Goal: Transaction & Acquisition: Obtain resource

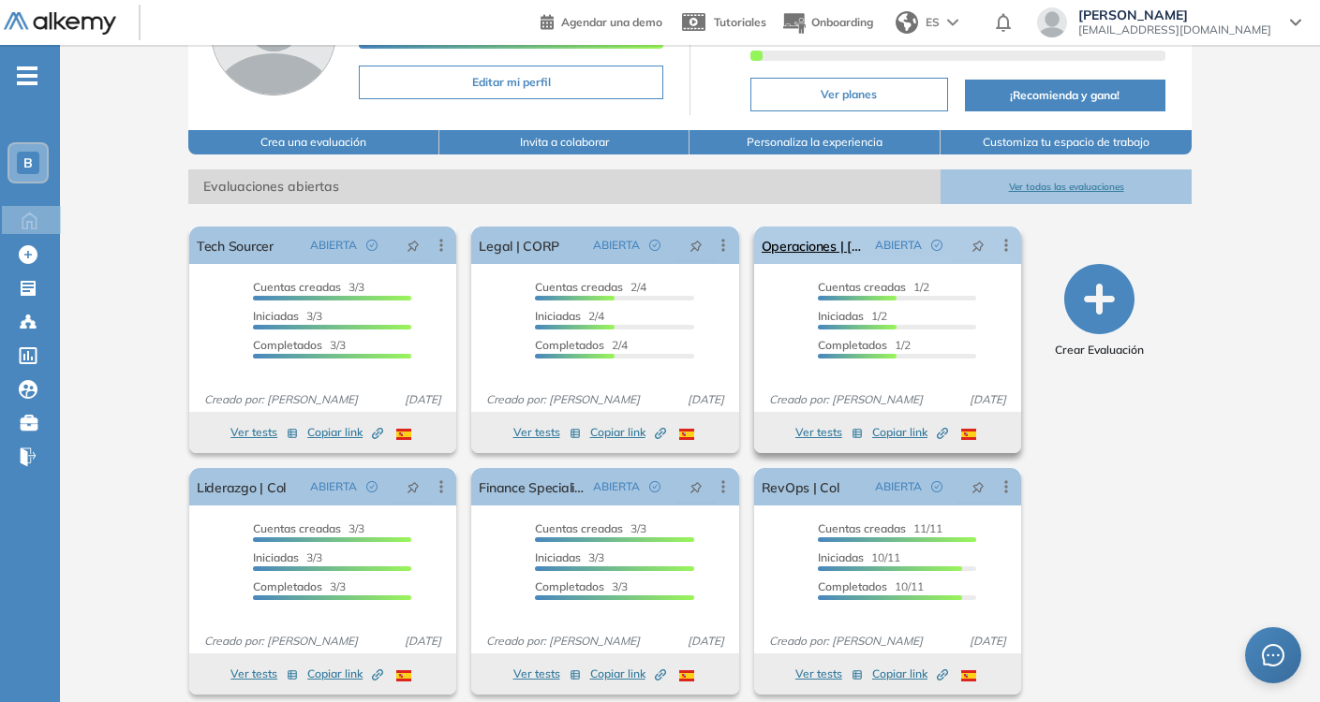
scroll to position [159, 0]
click at [1070, 188] on button "Ver todas las evaluaciones" at bounding box center [1065, 187] width 251 height 35
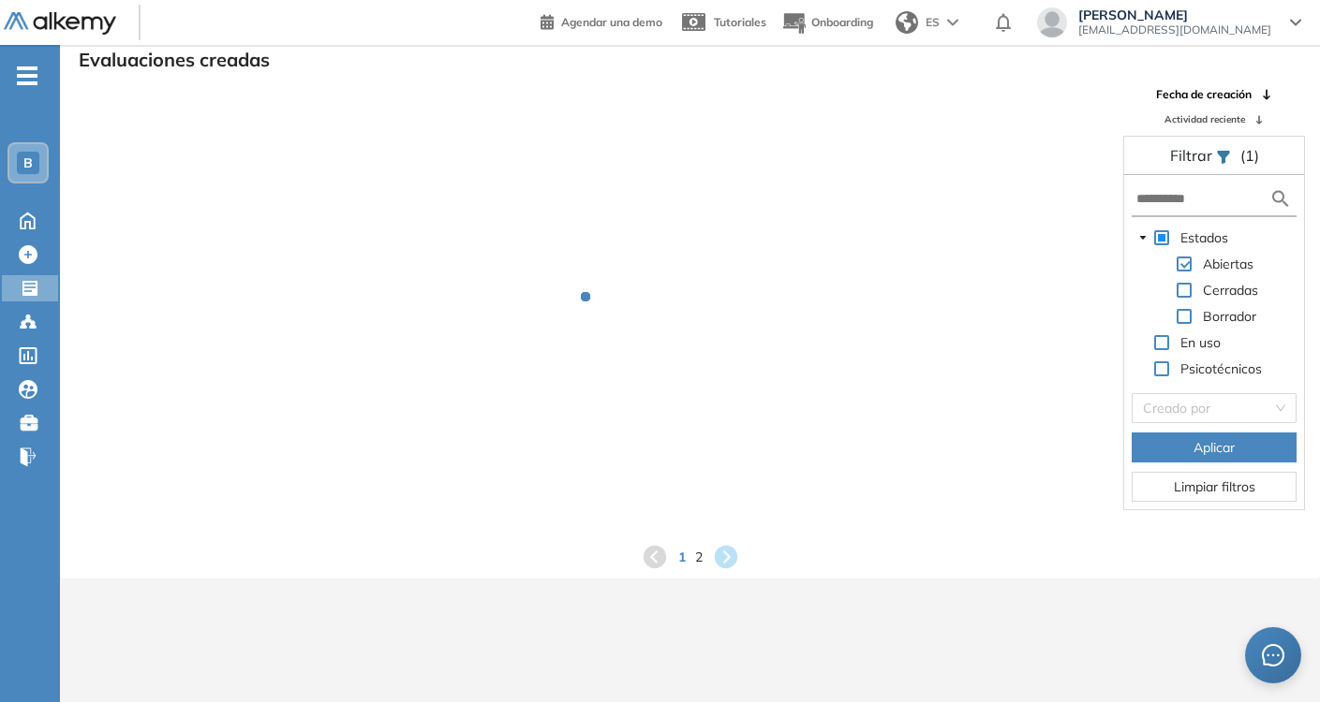
scroll to position [45, 0]
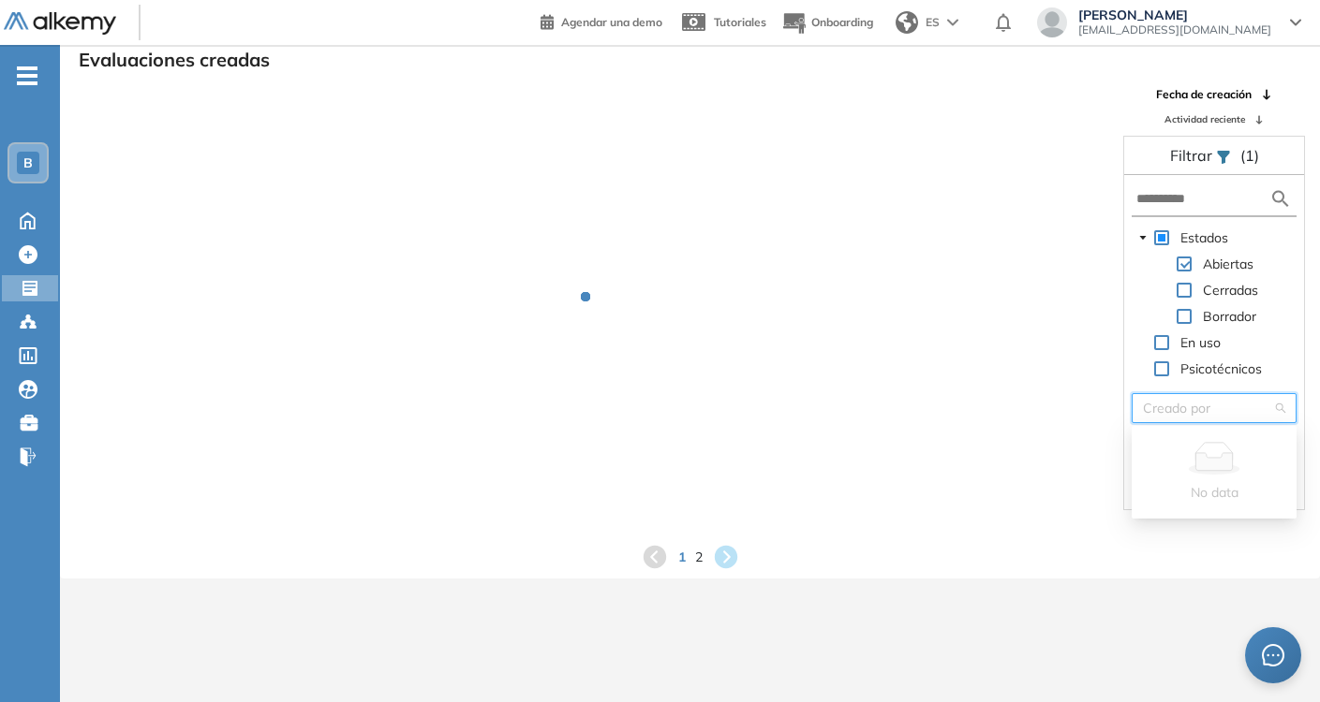
click at [1189, 411] on input "search" at bounding box center [1207, 408] width 129 height 28
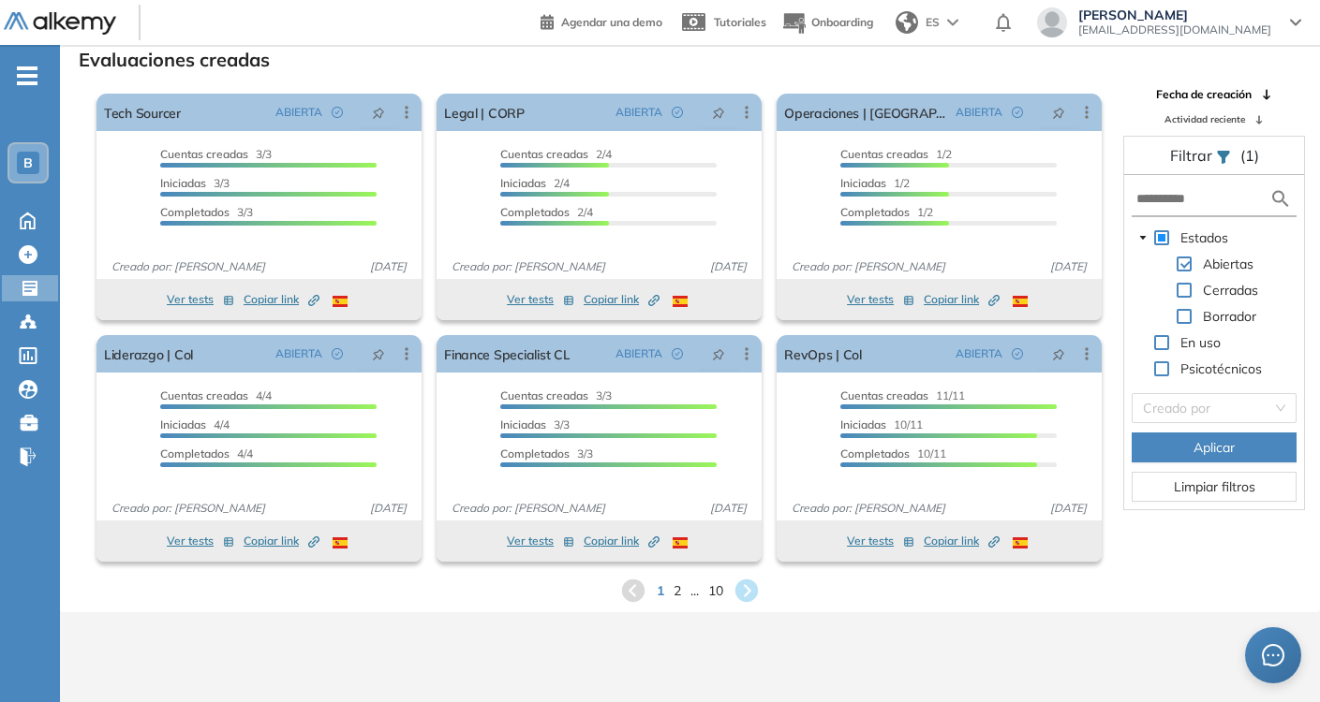
click at [1169, 209] on form at bounding box center [1213, 200] width 165 height 35
click at [1160, 199] on input "text" at bounding box center [1202, 199] width 133 height 20
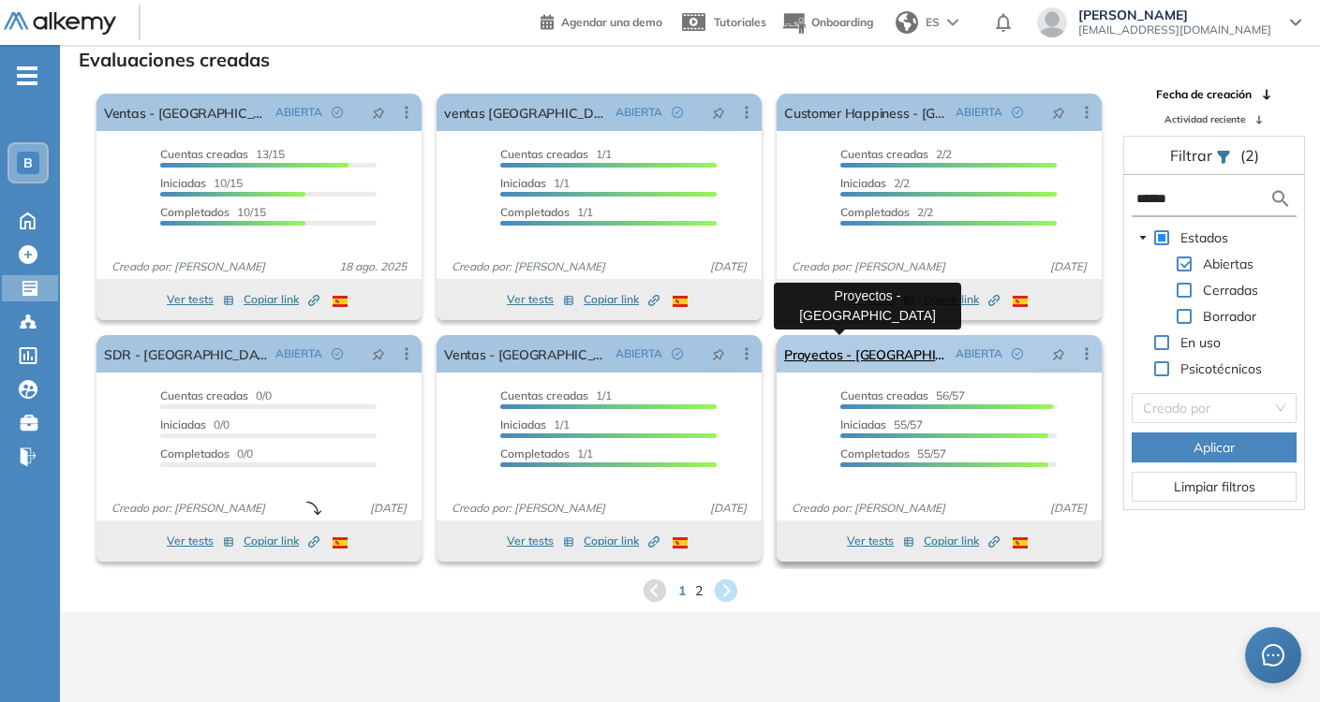
type input "******"
click at [841, 362] on link "Proyectos - [GEOGRAPHIC_DATA]" at bounding box center [866, 353] width 164 height 37
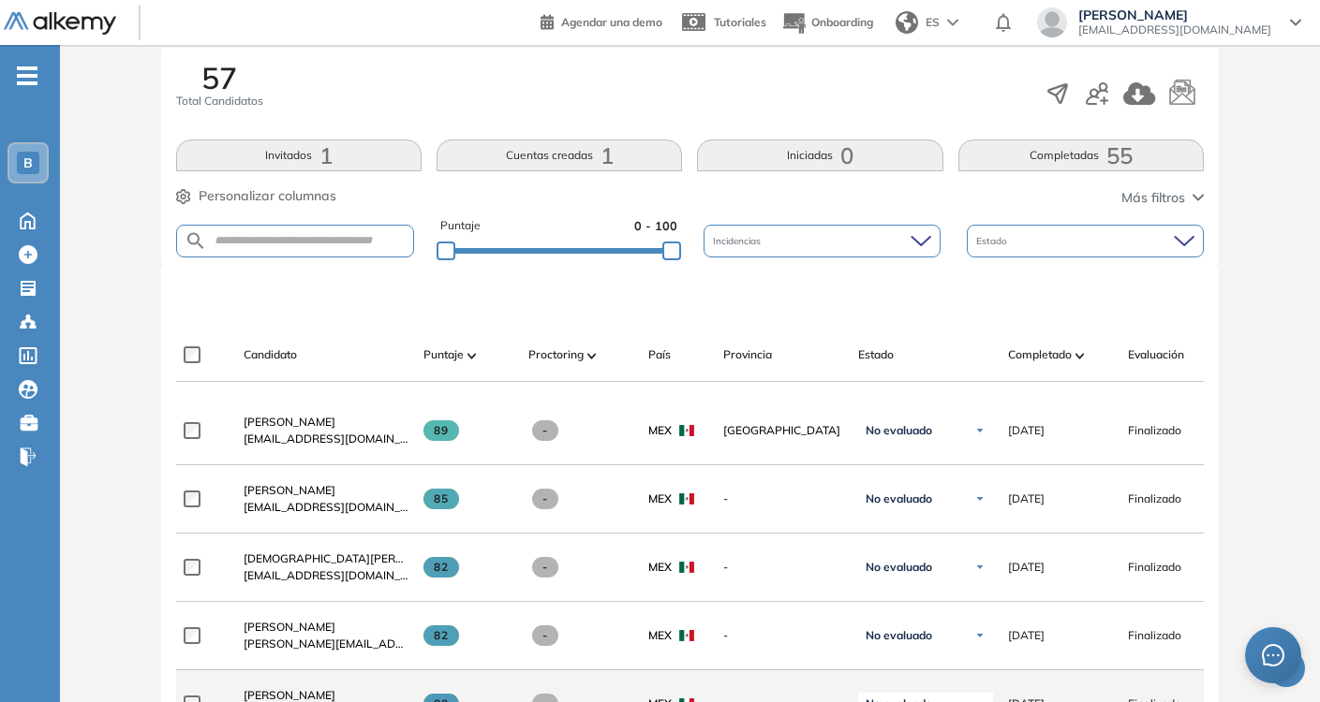
scroll to position [305, 0]
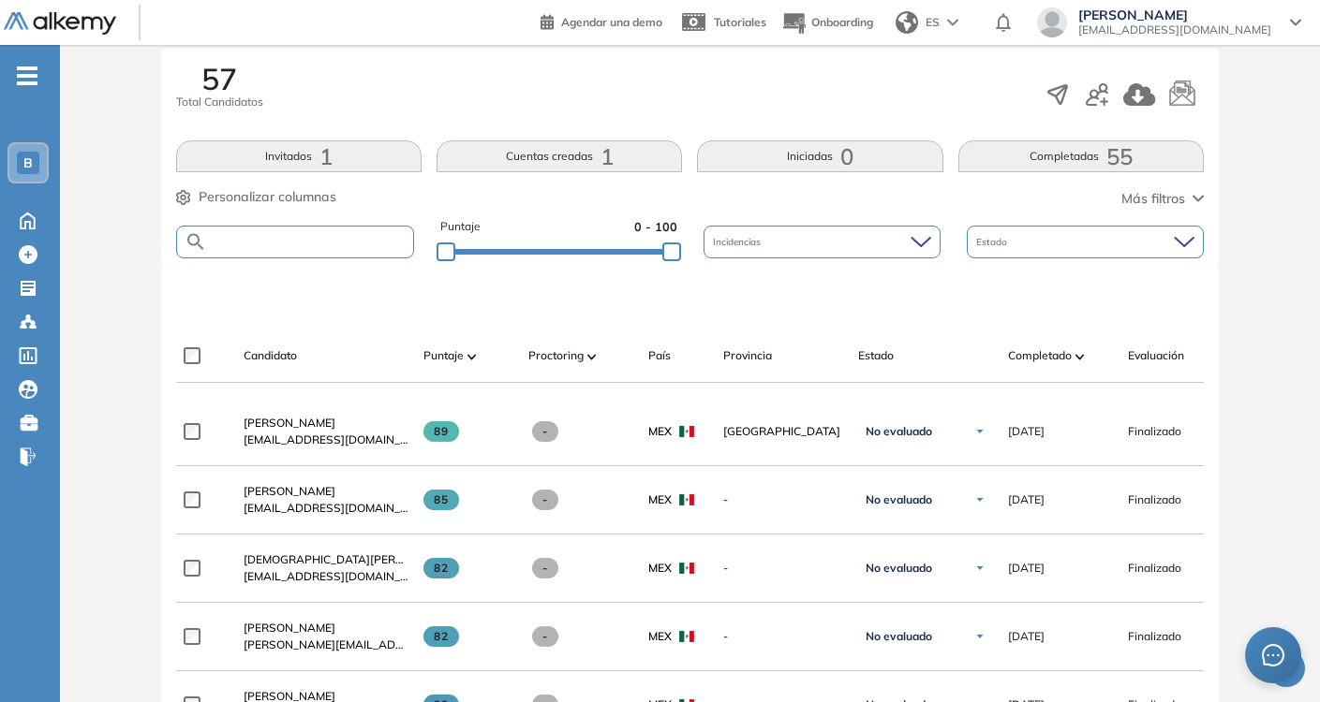
click at [307, 237] on input "text" at bounding box center [310, 242] width 207 height 14
type input "******"
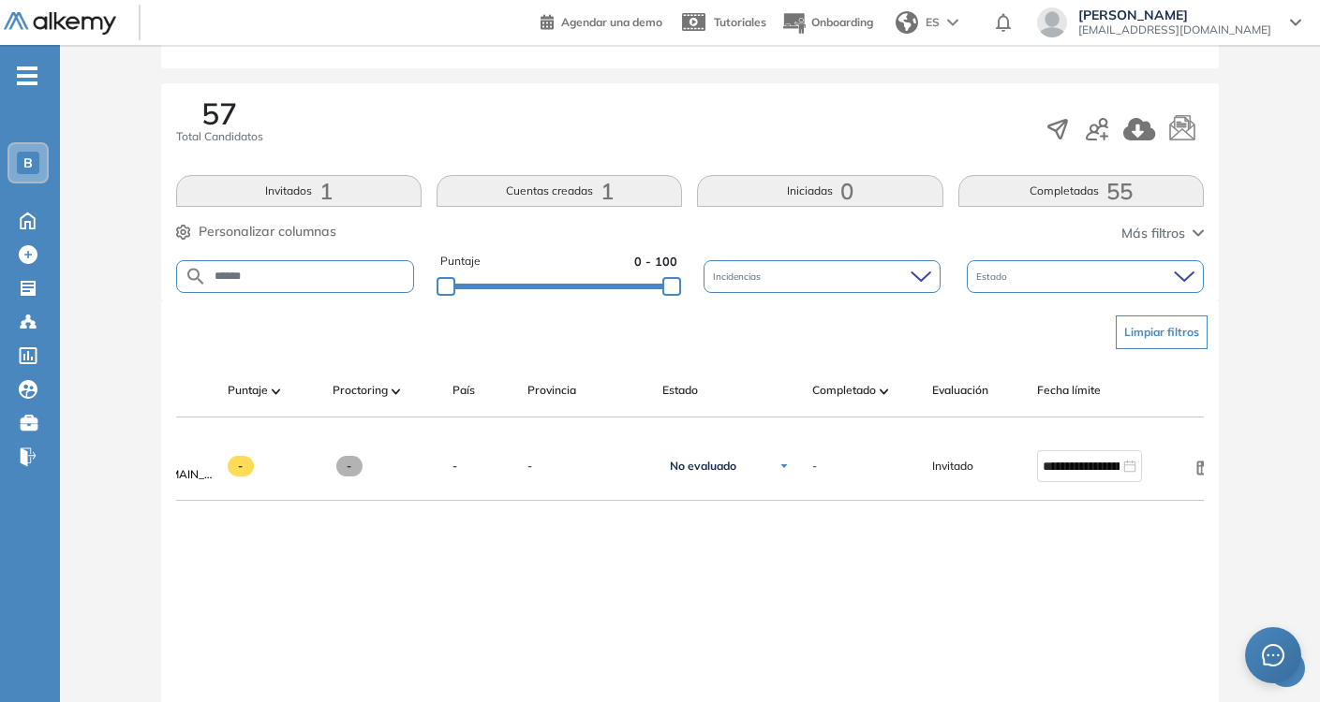
scroll to position [0, 230]
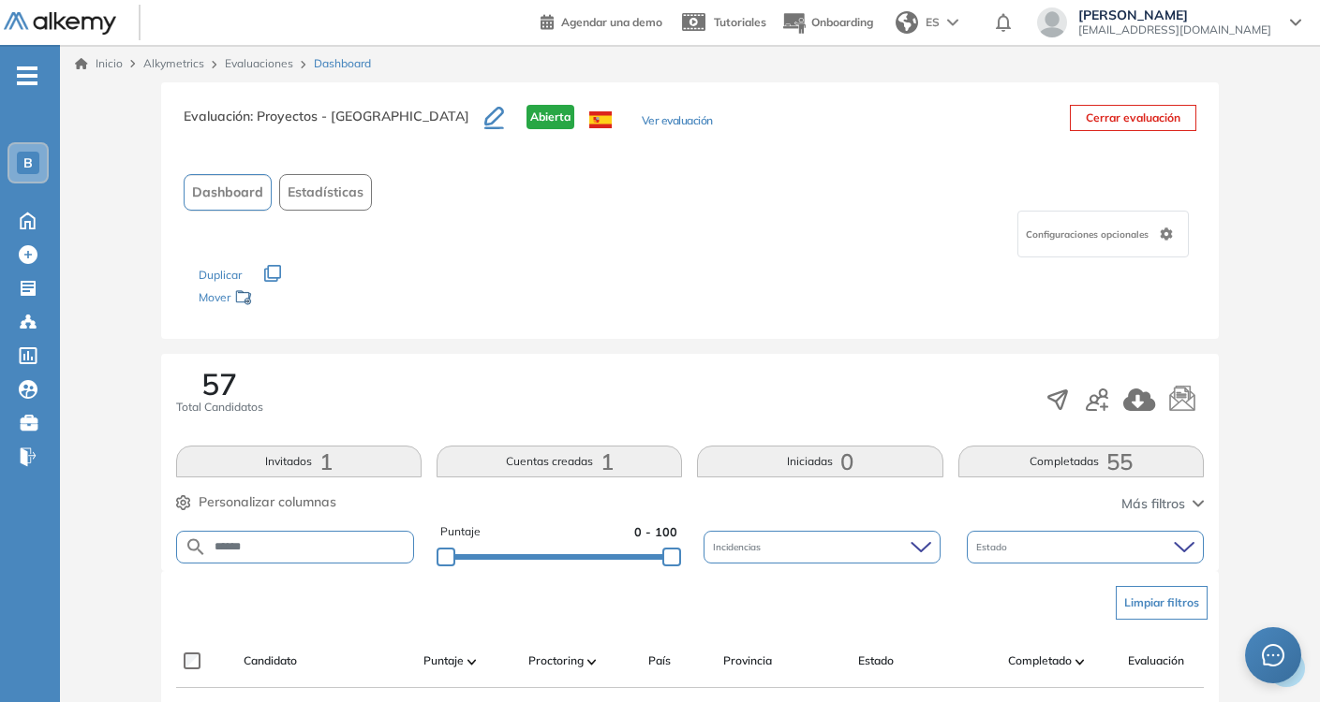
click at [589, 111] on div "Evaluación : Proyectos - [GEOGRAPHIC_DATA] Abierta Ver evaluación" at bounding box center [448, 128] width 529 height 47
click at [642, 121] on button "Ver evaluación" at bounding box center [677, 122] width 71 height 20
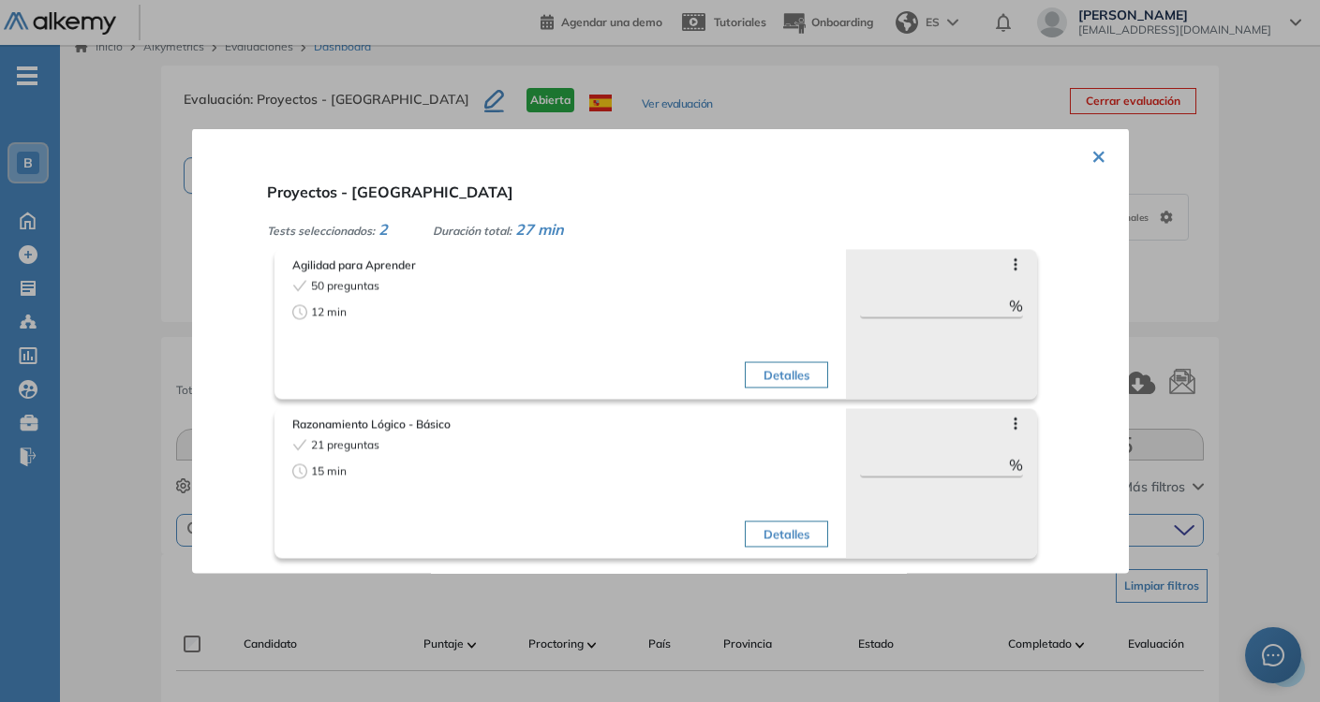
click at [777, 375] on button "Detalles" at bounding box center [786, 375] width 83 height 26
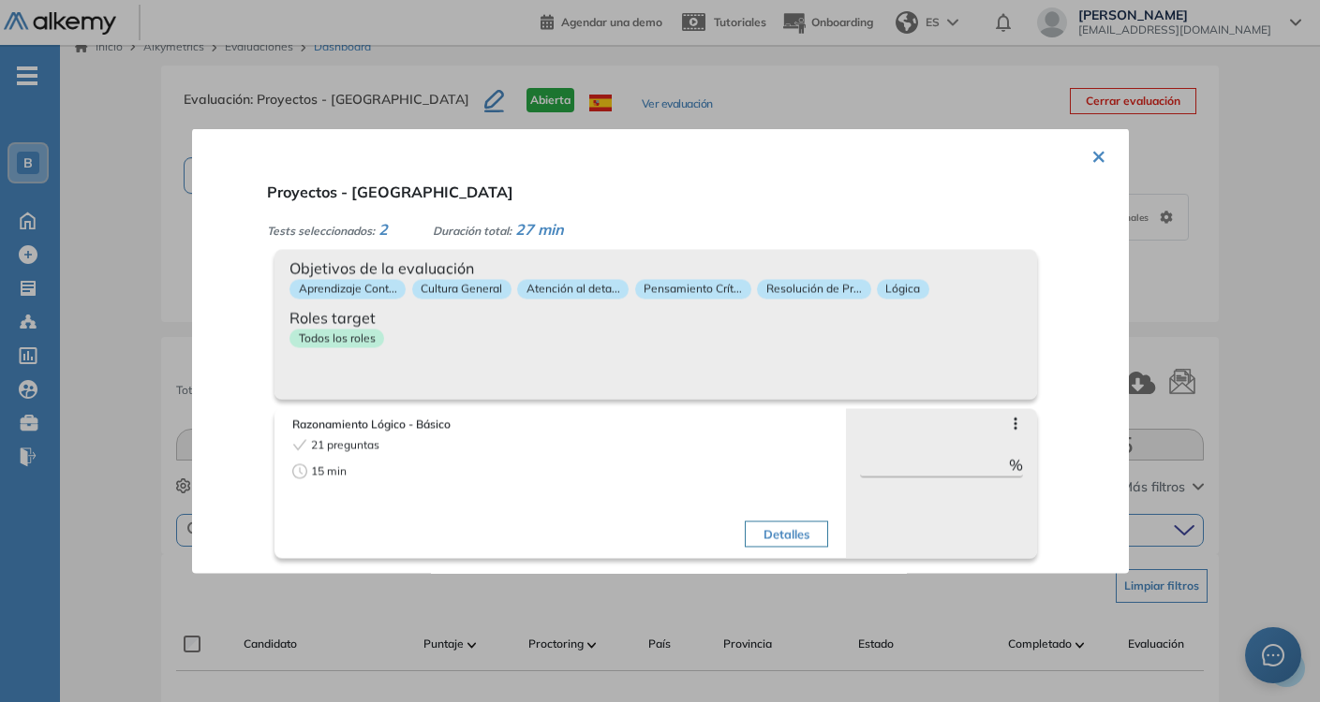
click at [761, 525] on button "Detalles" at bounding box center [786, 535] width 83 height 26
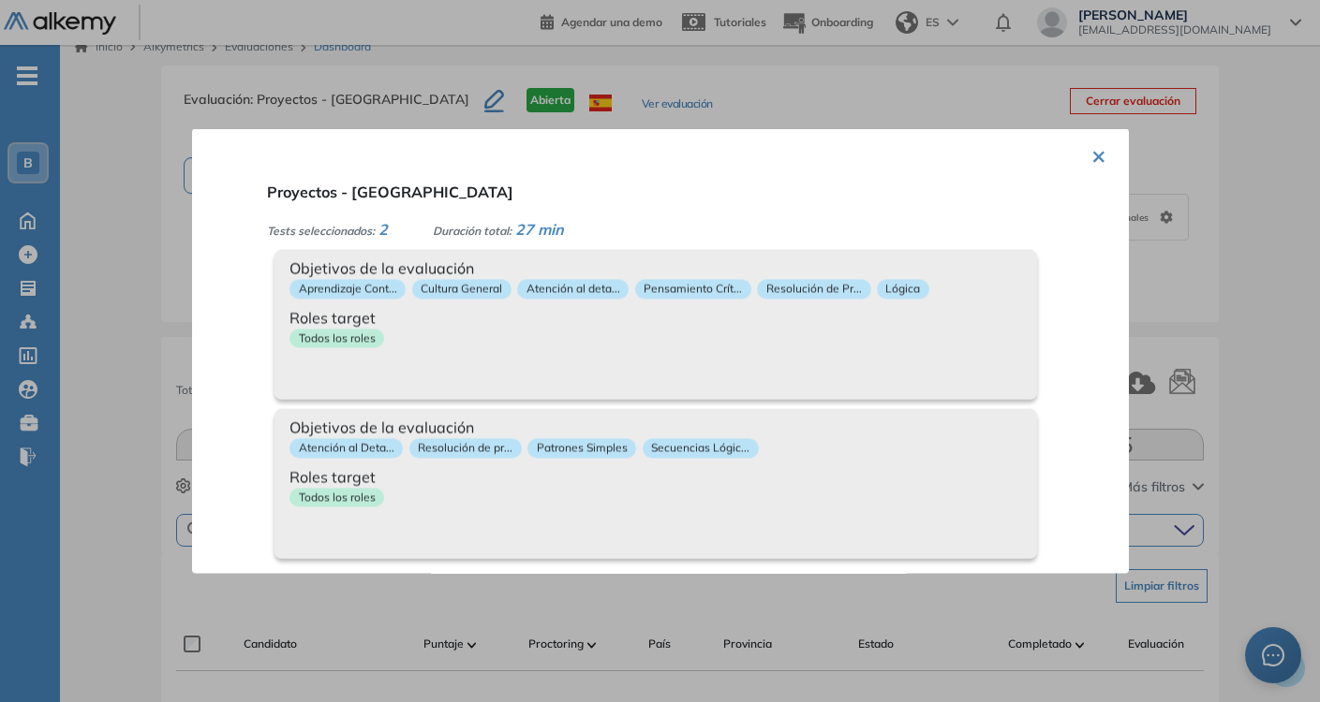
click at [1099, 159] on div "× Proyectos - [GEOGRAPHIC_DATA] Tests seleccionados: 2 Duración total: 27 min A…" at bounding box center [660, 351] width 937 height 445
click at [1094, 151] on button "×" at bounding box center [1098, 155] width 15 height 37
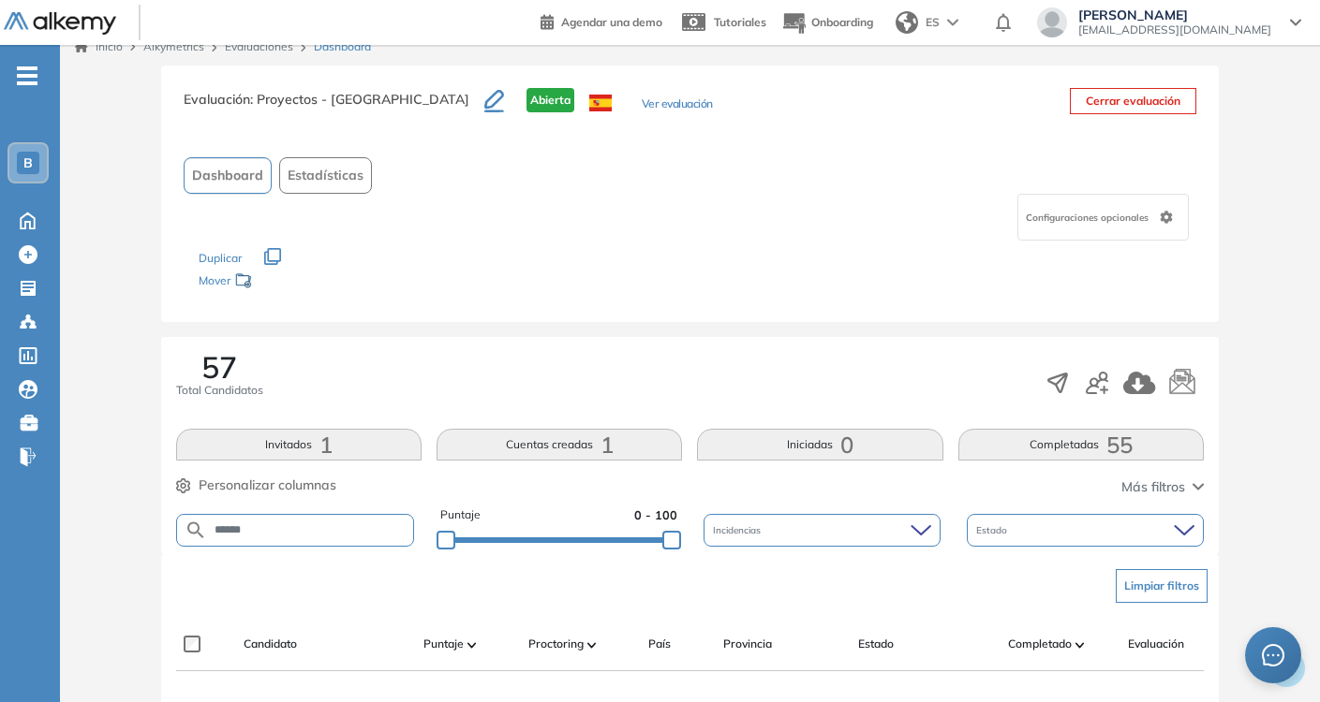
drag, startPoint x: 268, startPoint y: 531, endPoint x: 196, endPoint y: 530, distance: 72.1
click at [196, 530] on form "******" at bounding box center [295, 530] width 239 height 33
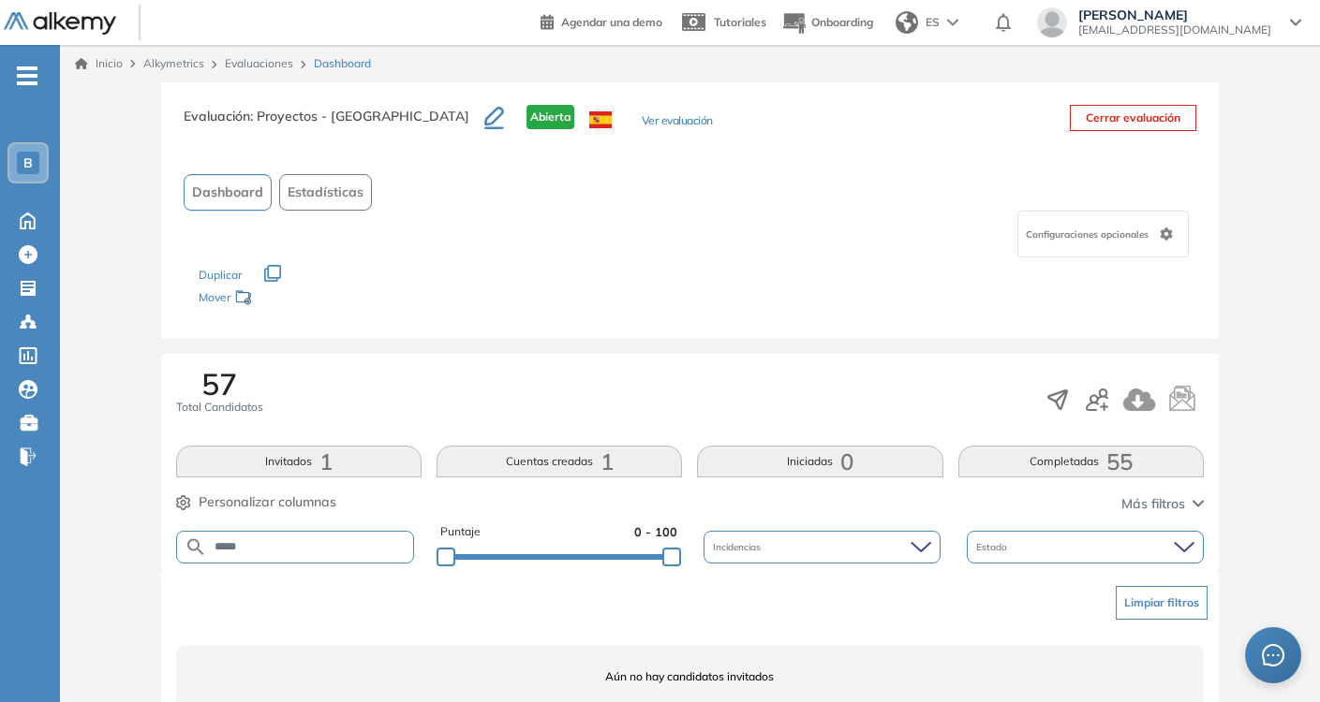
scroll to position [0, 0]
type input "*"
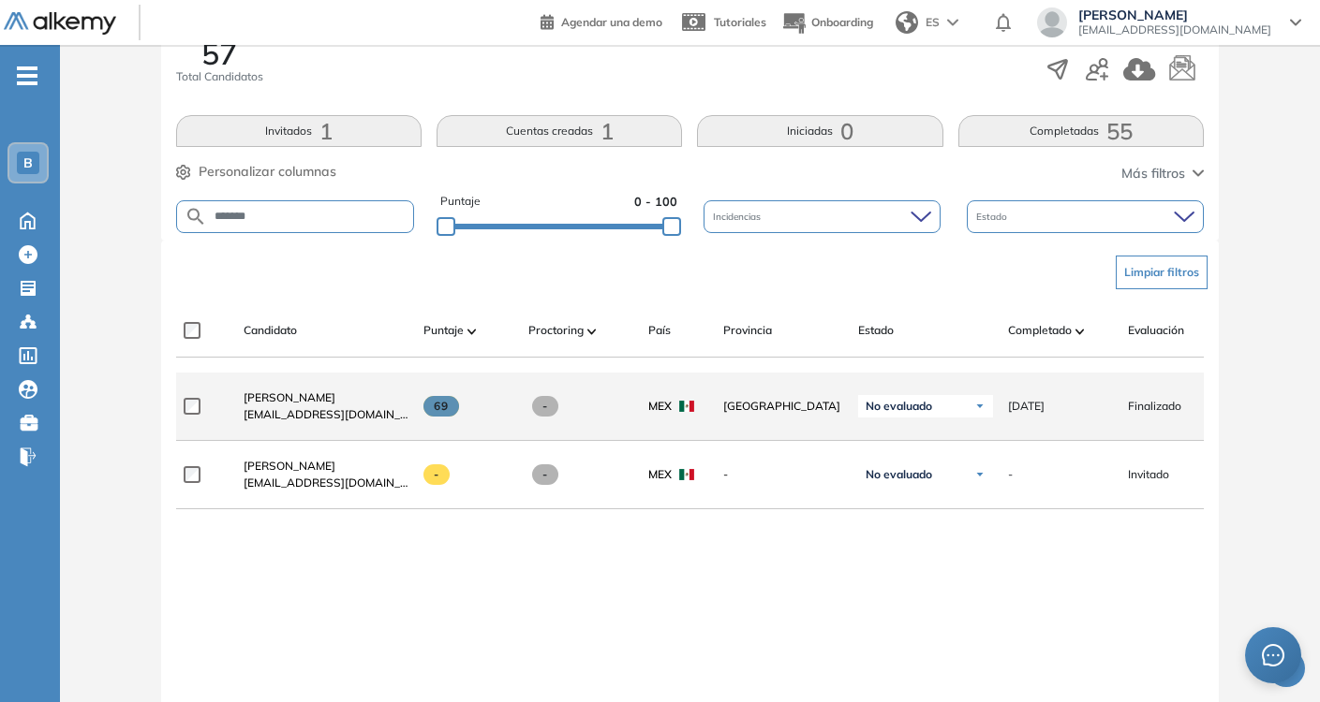
scroll to position [382, 0]
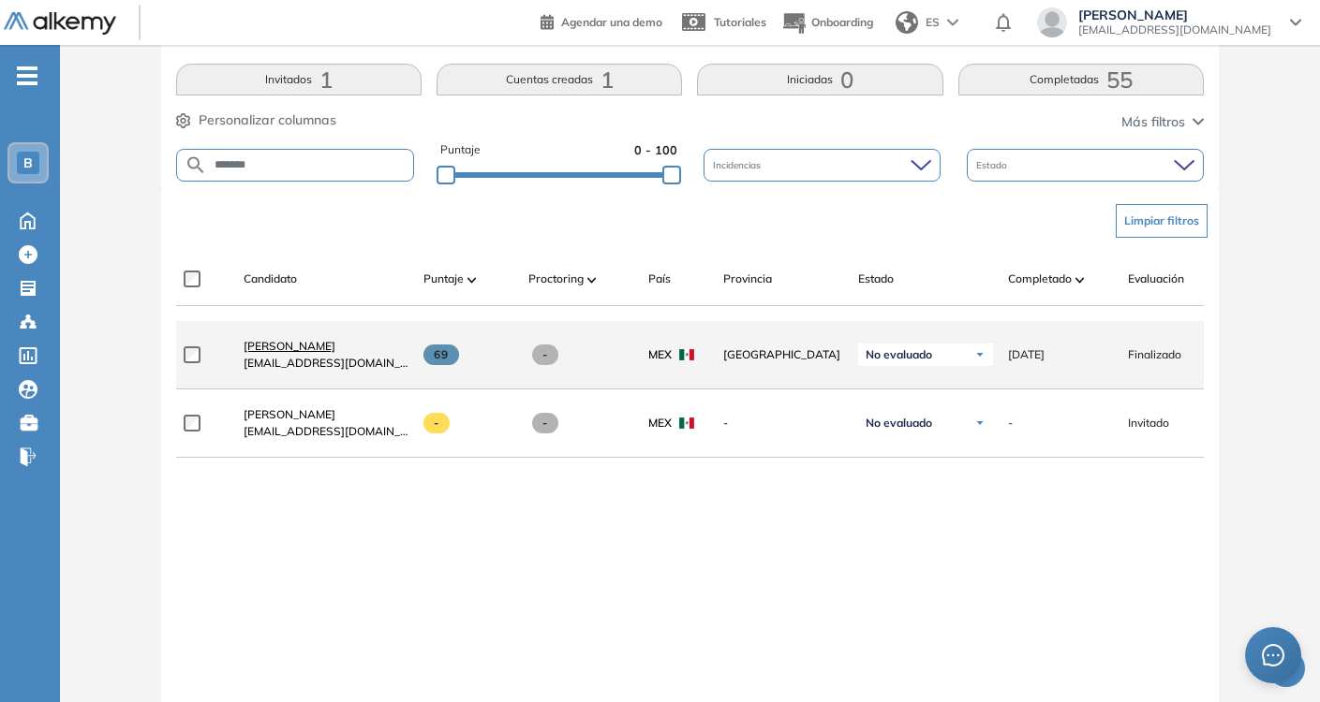
type input "*******"
click at [302, 351] on span "[PERSON_NAME]" at bounding box center [289, 346] width 92 height 14
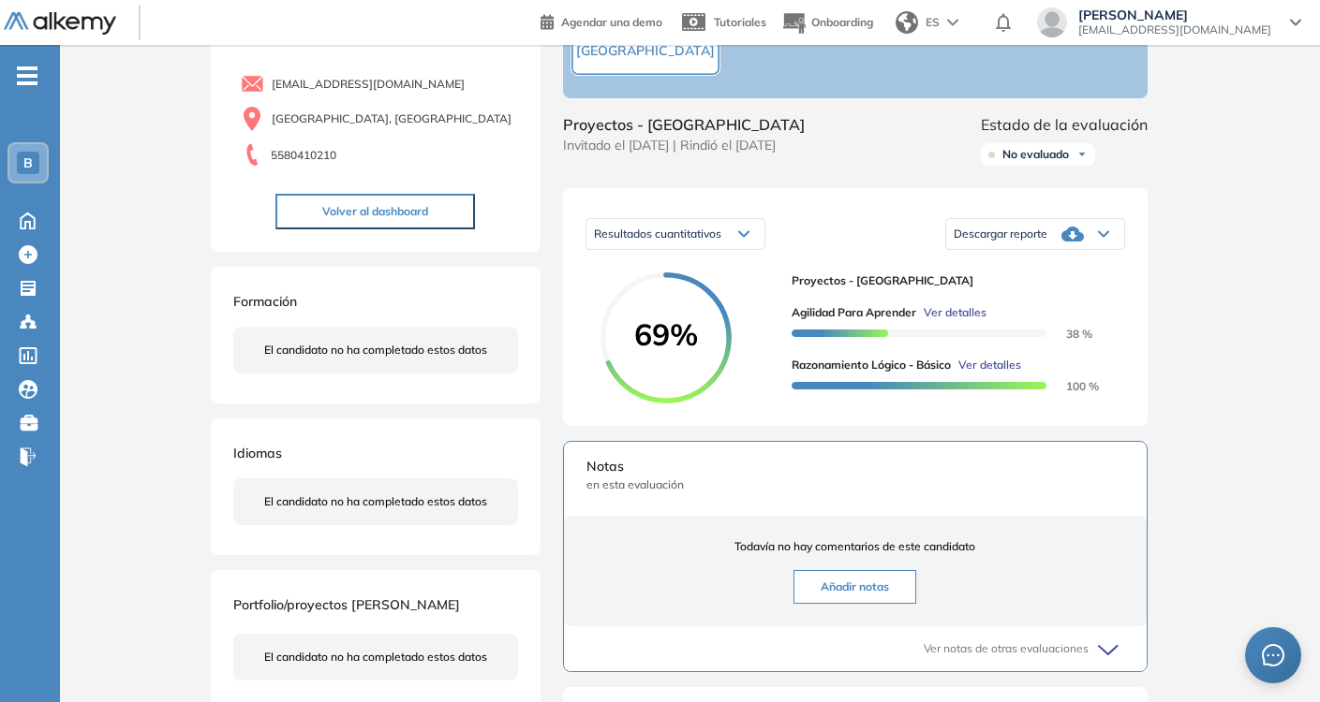
scroll to position [134, 0]
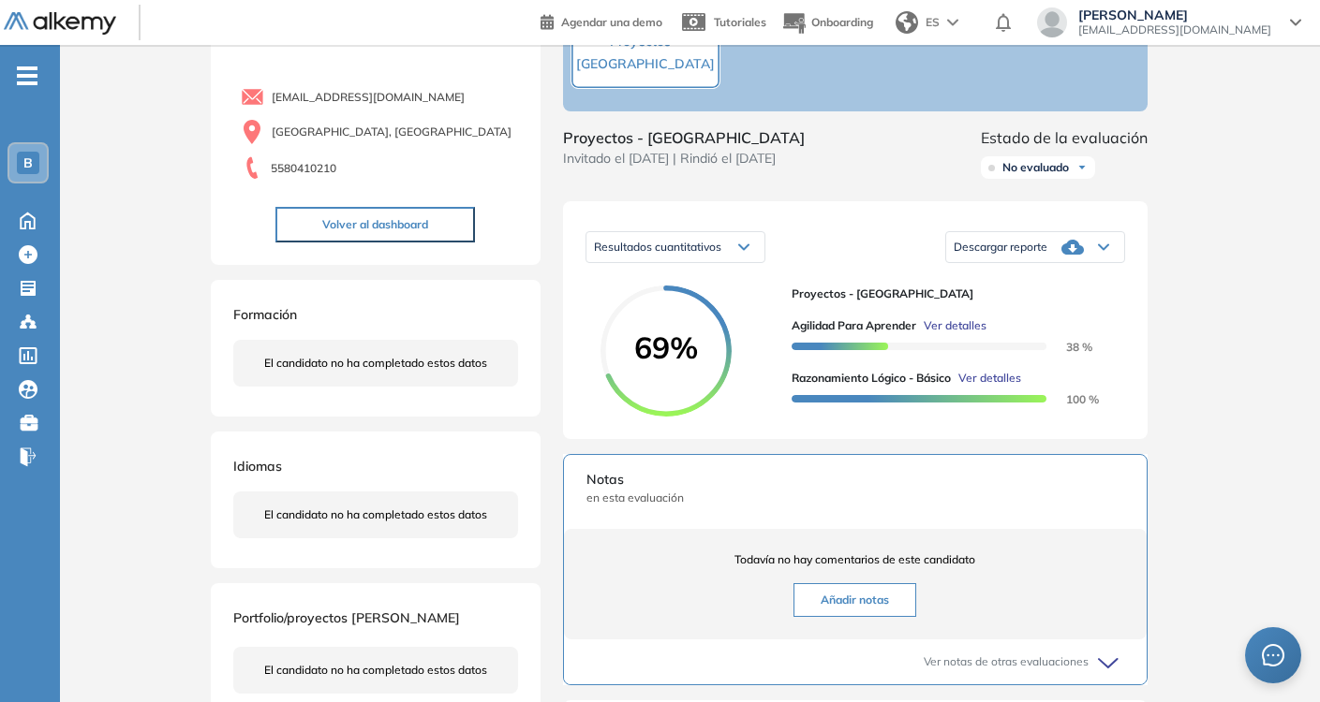
click at [1105, 261] on div "Descargar reporte" at bounding box center [1035, 247] width 178 height 37
click at [1061, 289] on li "Descargar informe completo" at bounding box center [1023, 280] width 139 height 19
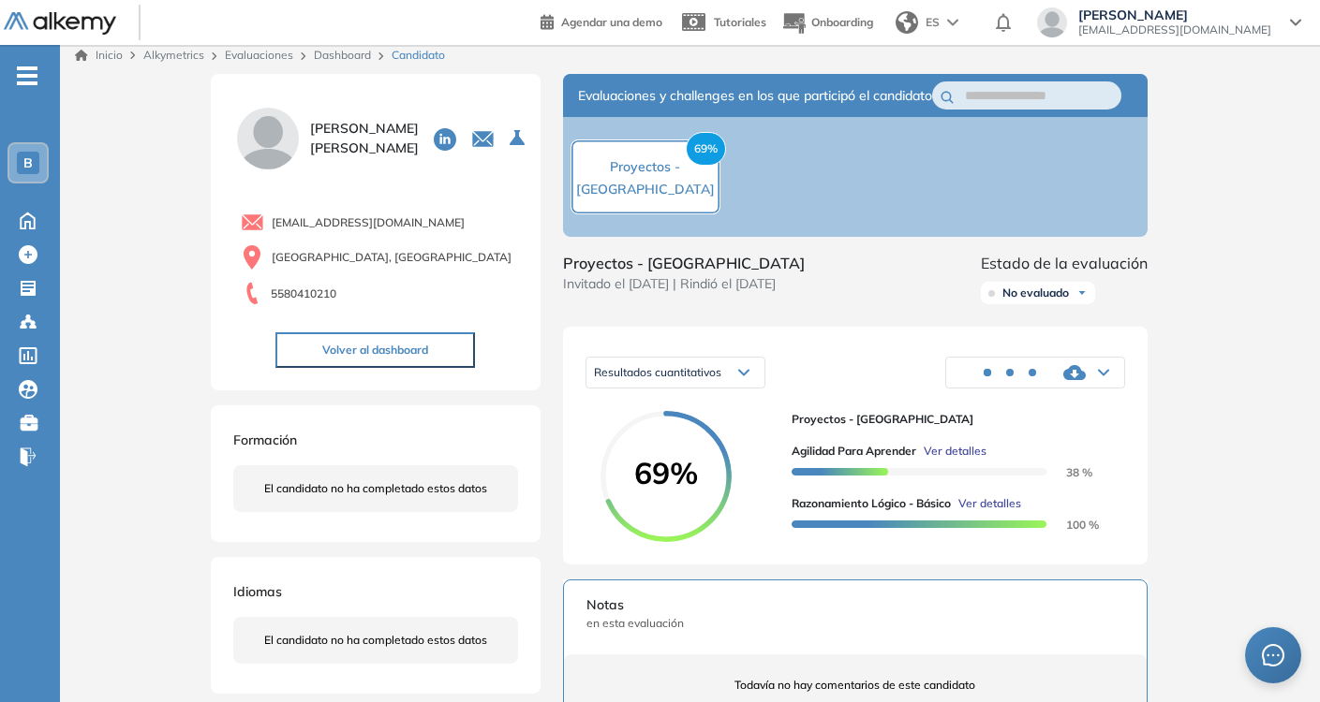
scroll to position [1, 0]
